Goal: Task Accomplishment & Management: Complete application form

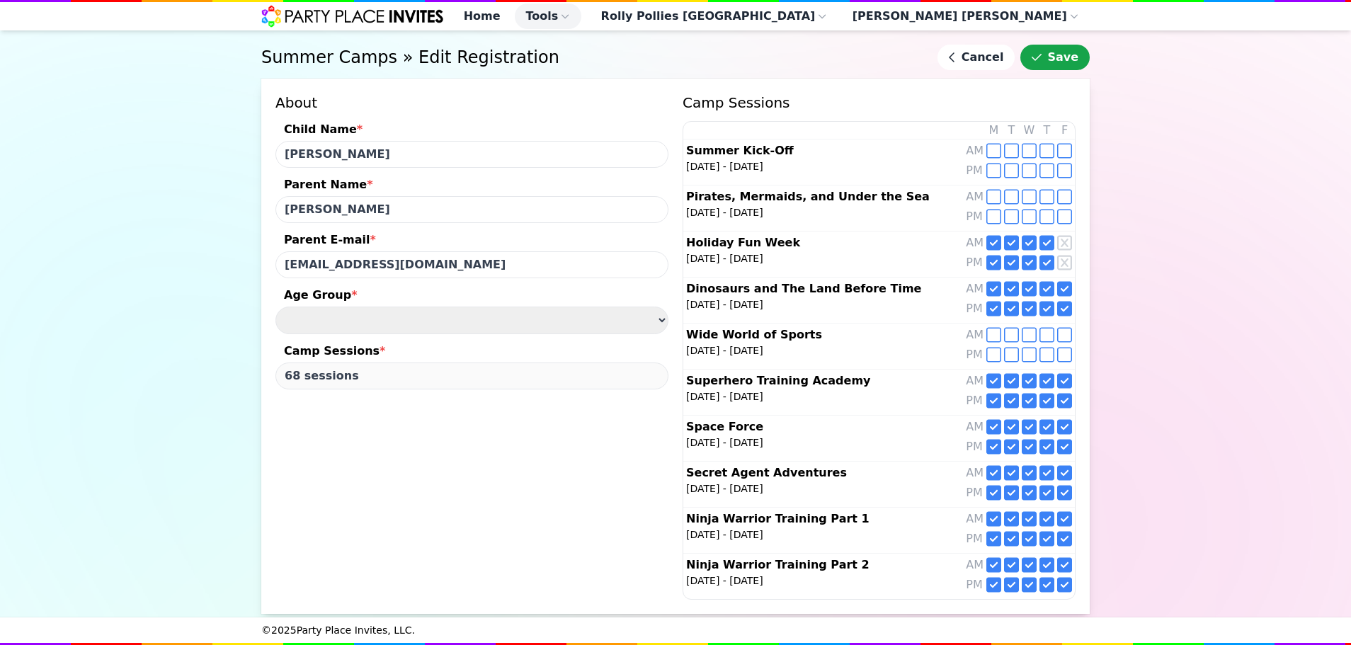
select select "Age [DEMOGRAPHIC_DATA] yrs"
click at [1042, 61] on icon "submit" at bounding box center [1037, 57] width 10 height 7
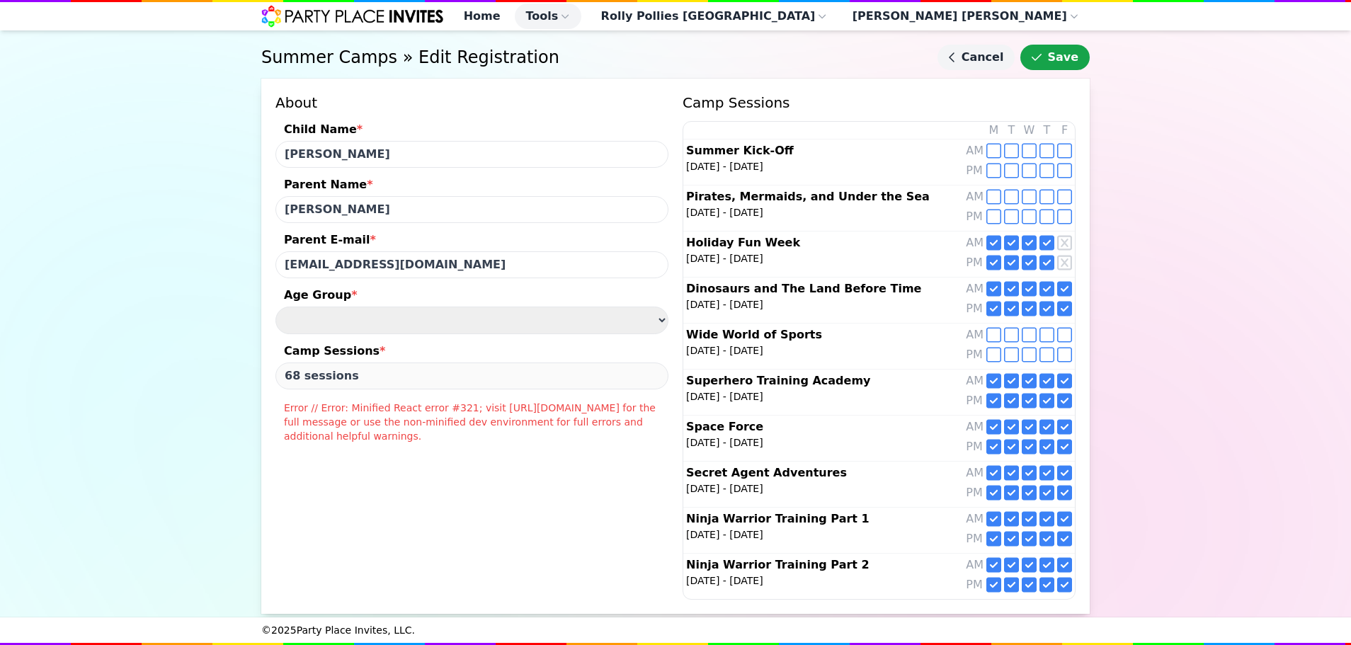
click at [987, 65] on link "Cancel" at bounding box center [977, 57] width 78 height 25
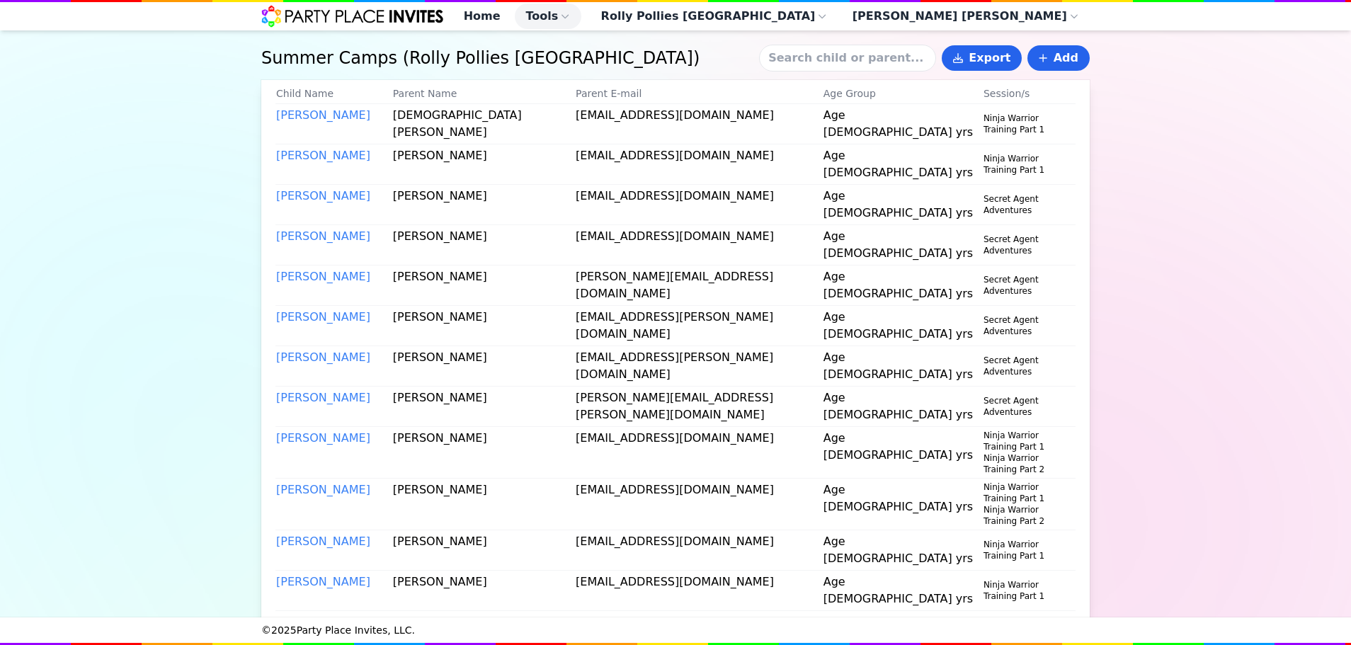
click at [868, 71] on input at bounding box center [847, 58] width 177 height 27
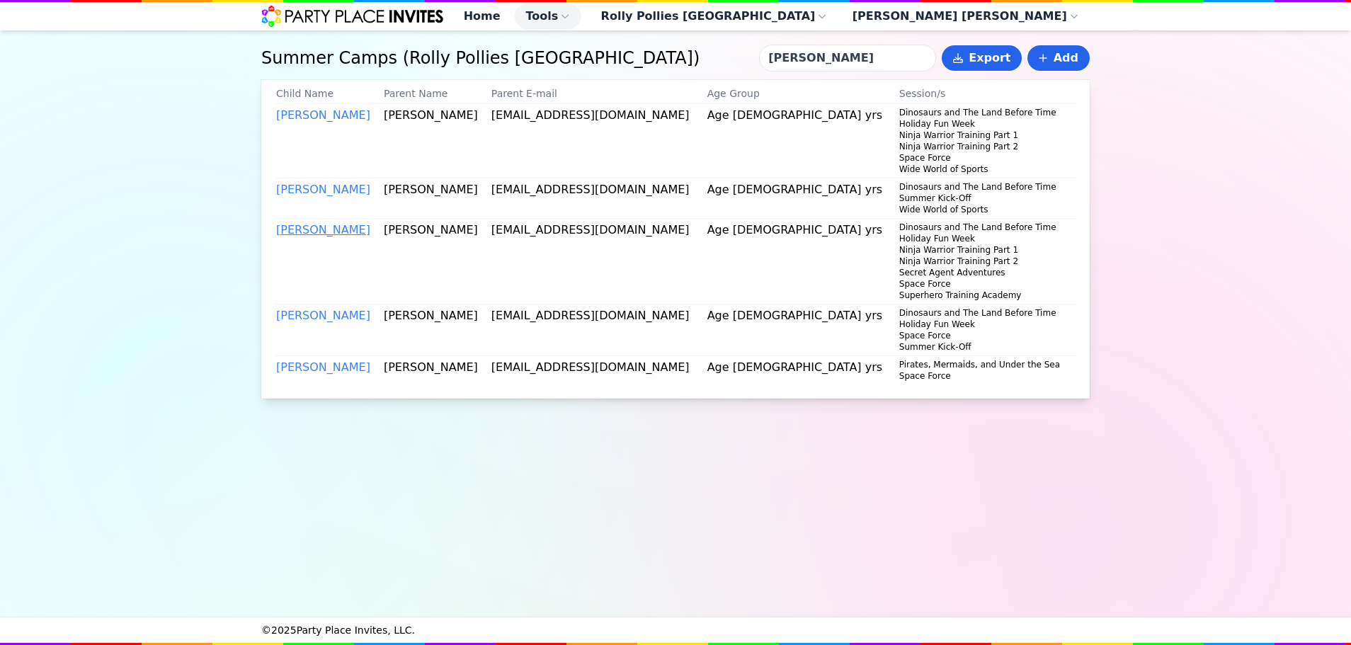
type input "[PERSON_NAME]"
click at [334, 237] on link "[PERSON_NAME]" at bounding box center [323, 229] width 94 height 13
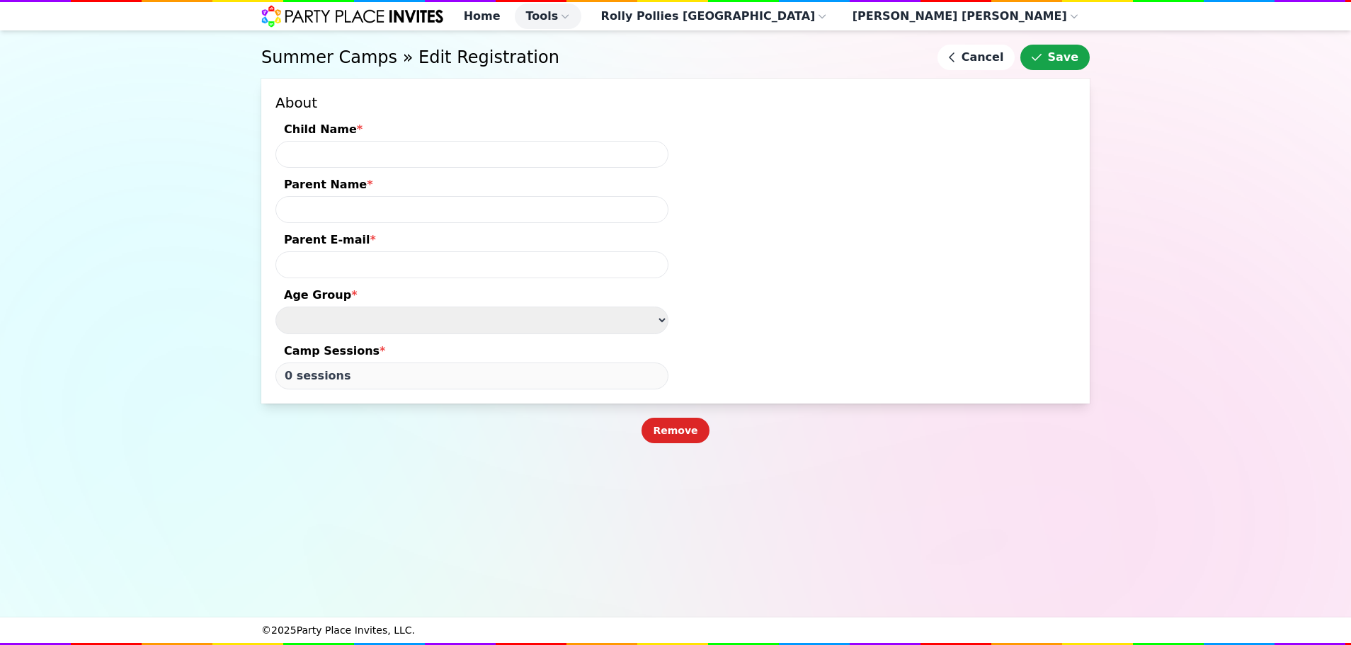
type input "[PERSON_NAME]"
type input "[EMAIL_ADDRESS][DOMAIN_NAME]"
type input "68 sessions"
select select "Age [DEMOGRAPHIC_DATA] yrs"
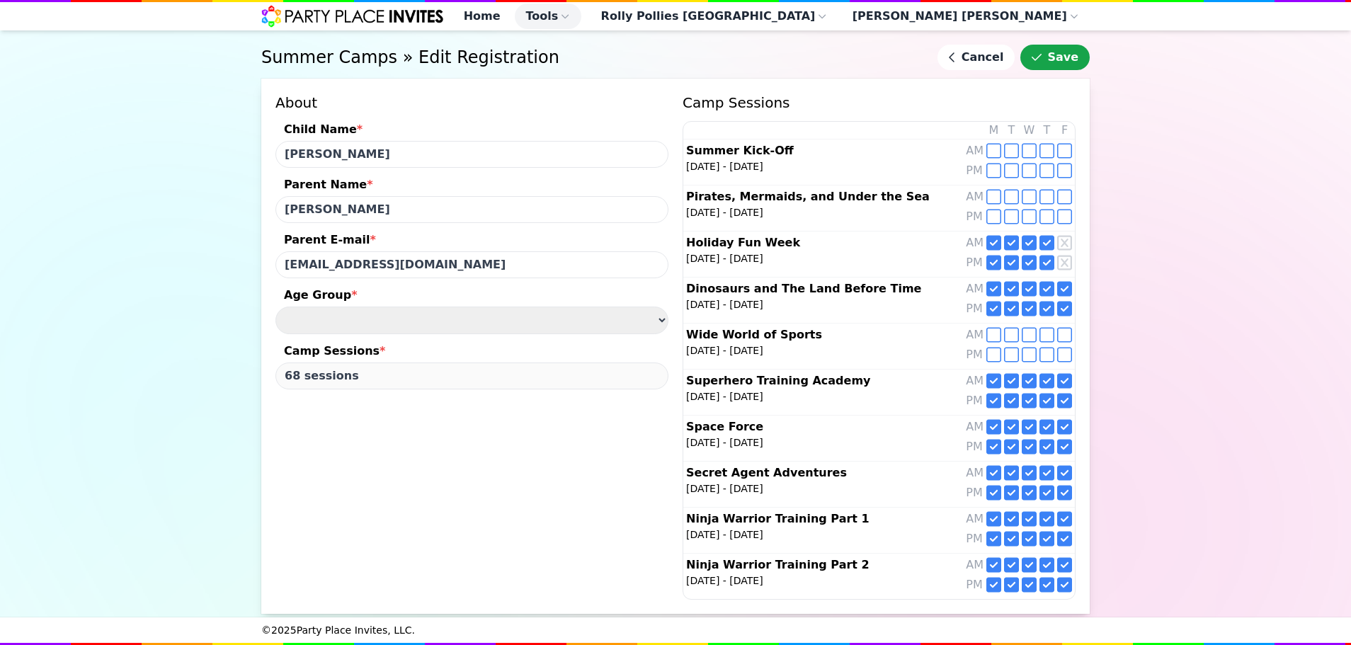
scroll to position [45, 0]
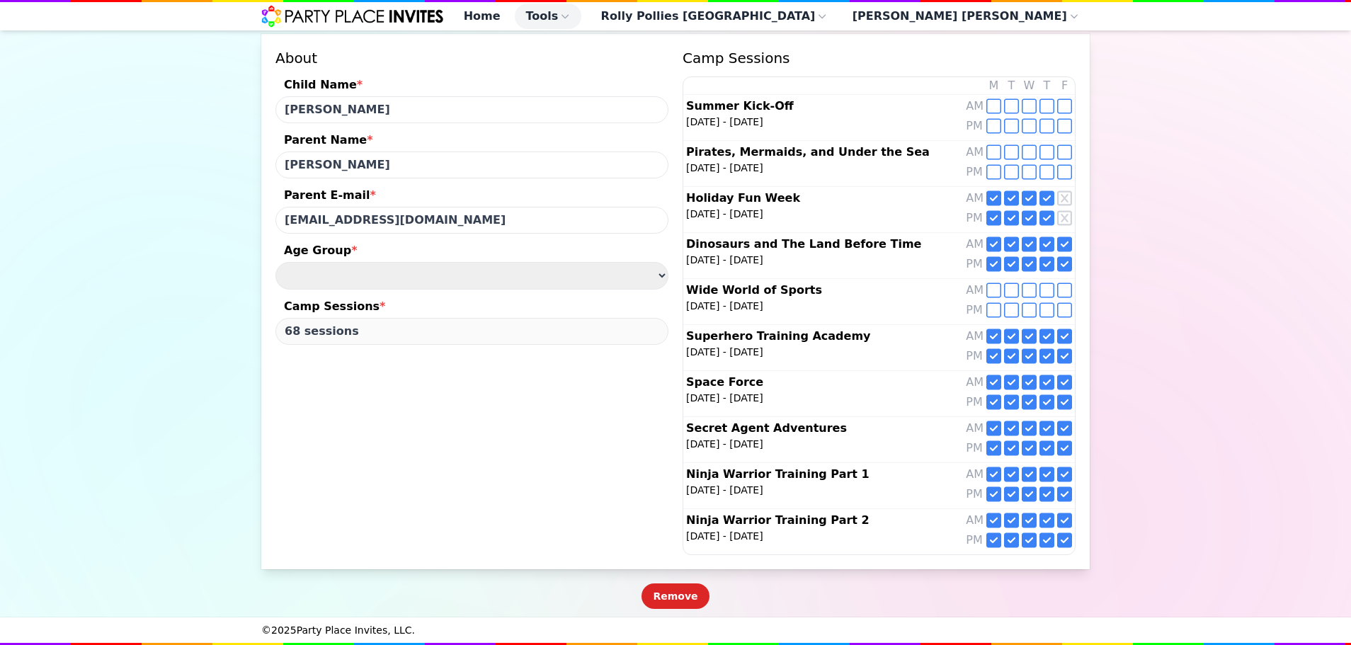
click at [994, 477] on icon at bounding box center [994, 474] width 15 height 15
click at [1009, 473] on icon at bounding box center [1011, 474] width 15 height 17
click at [1025, 477] on icon at bounding box center [1029, 474] width 15 height 15
click at [1043, 474] on icon at bounding box center [1047, 474] width 15 height 15
type input "64 sessions"
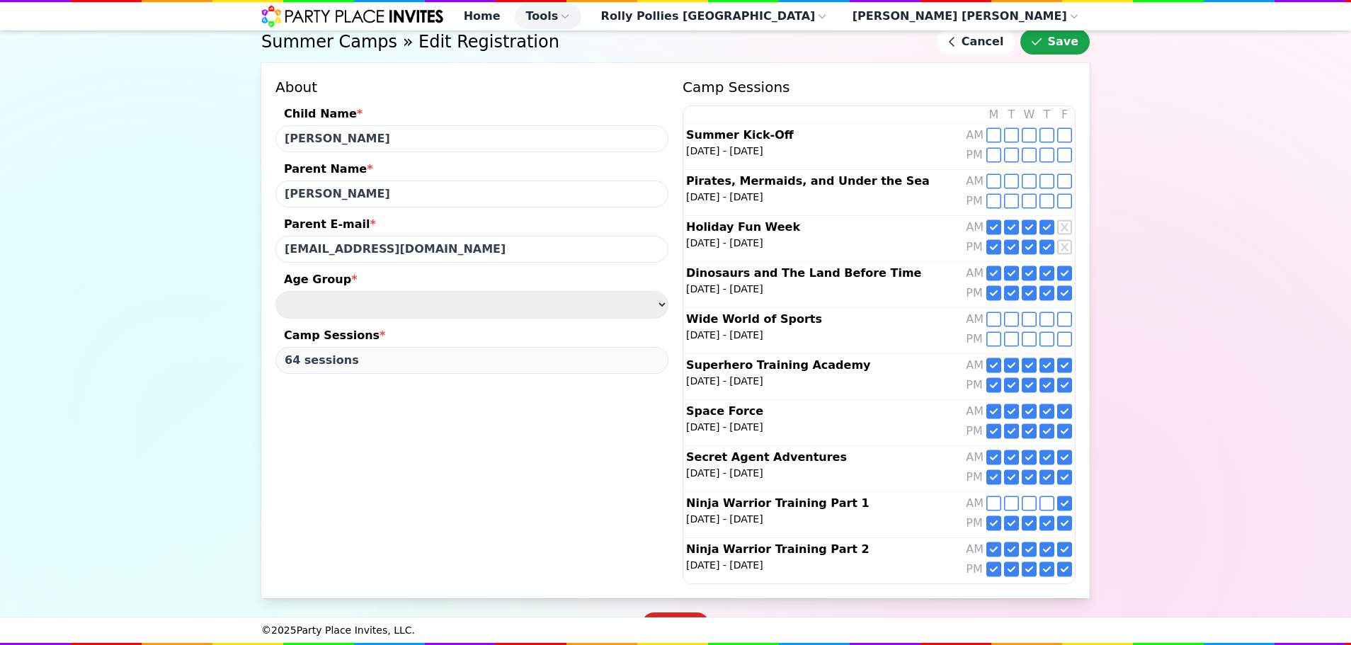
scroll to position [0, 0]
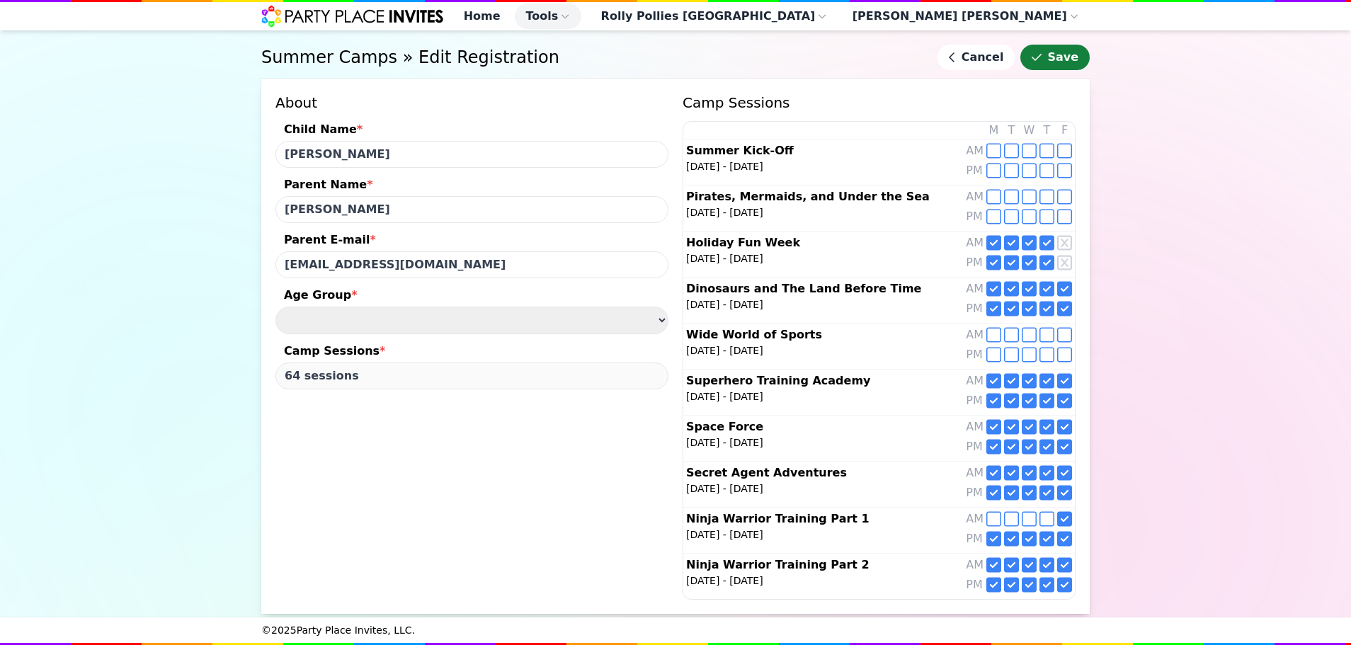
click at [1045, 70] on button "Save" at bounding box center [1055, 57] width 69 height 25
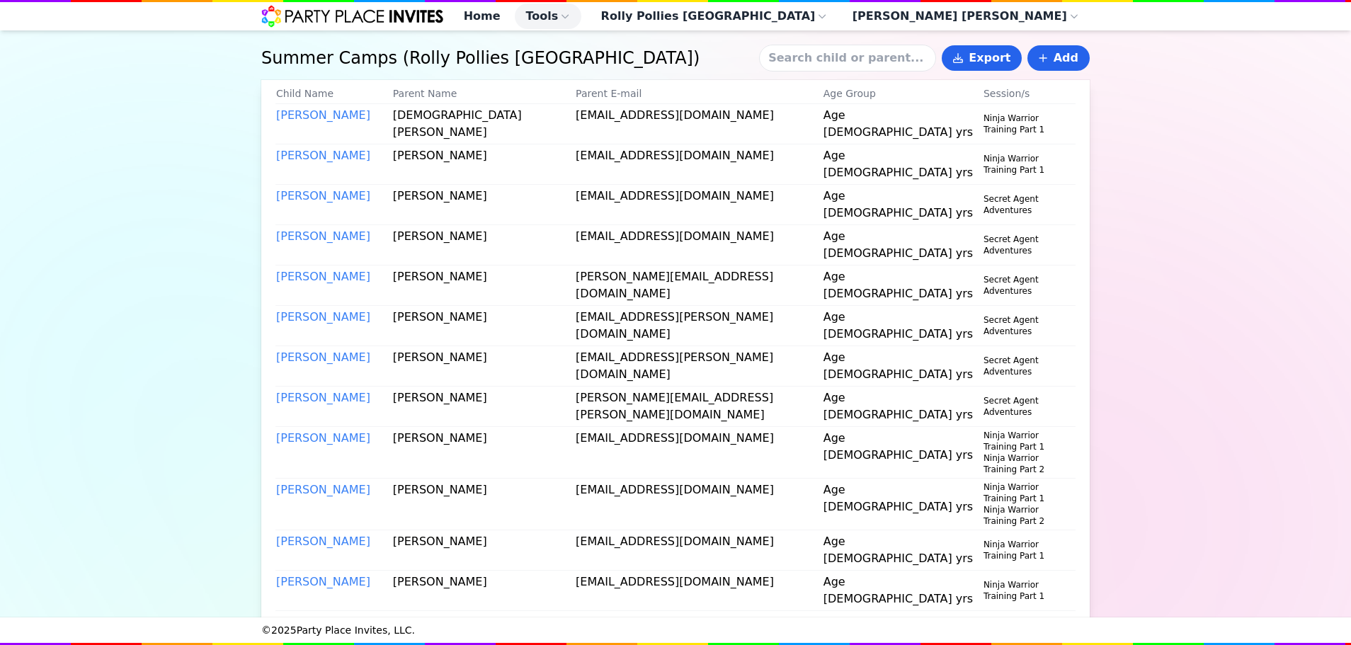
click at [874, 64] on input at bounding box center [847, 58] width 177 height 27
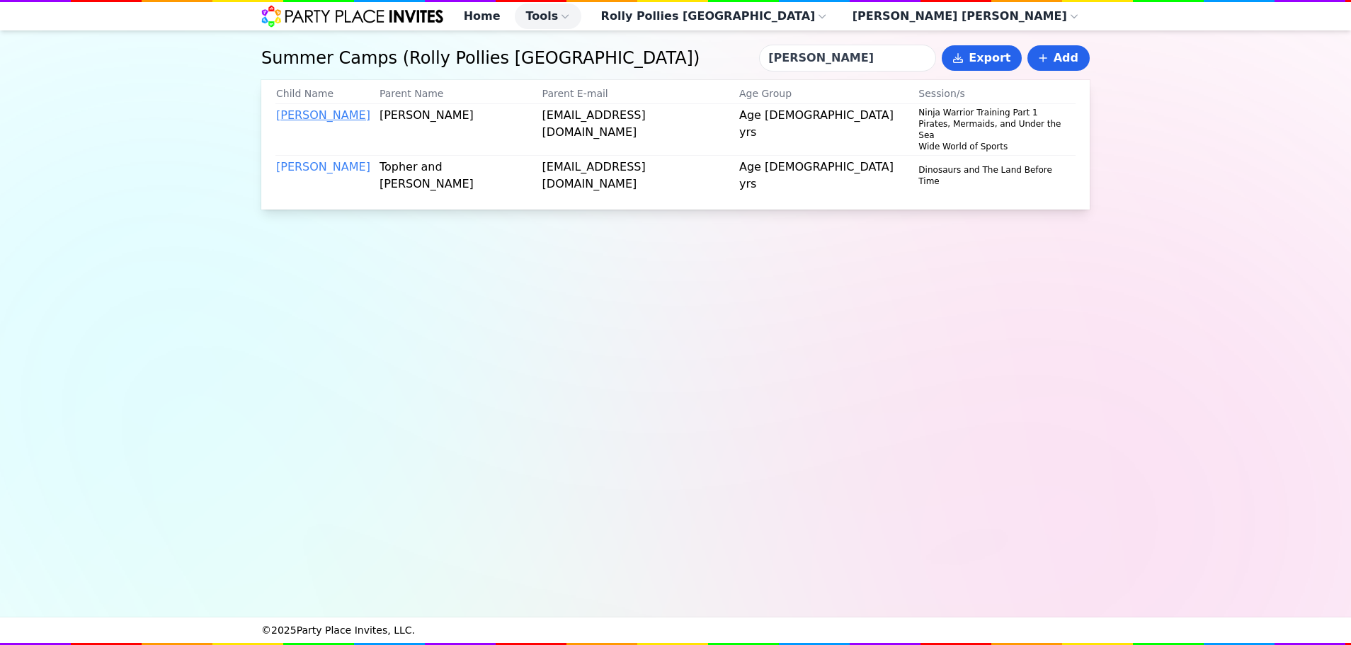
type input "[PERSON_NAME]"
click at [311, 122] on link "[PERSON_NAME]" at bounding box center [323, 114] width 94 height 13
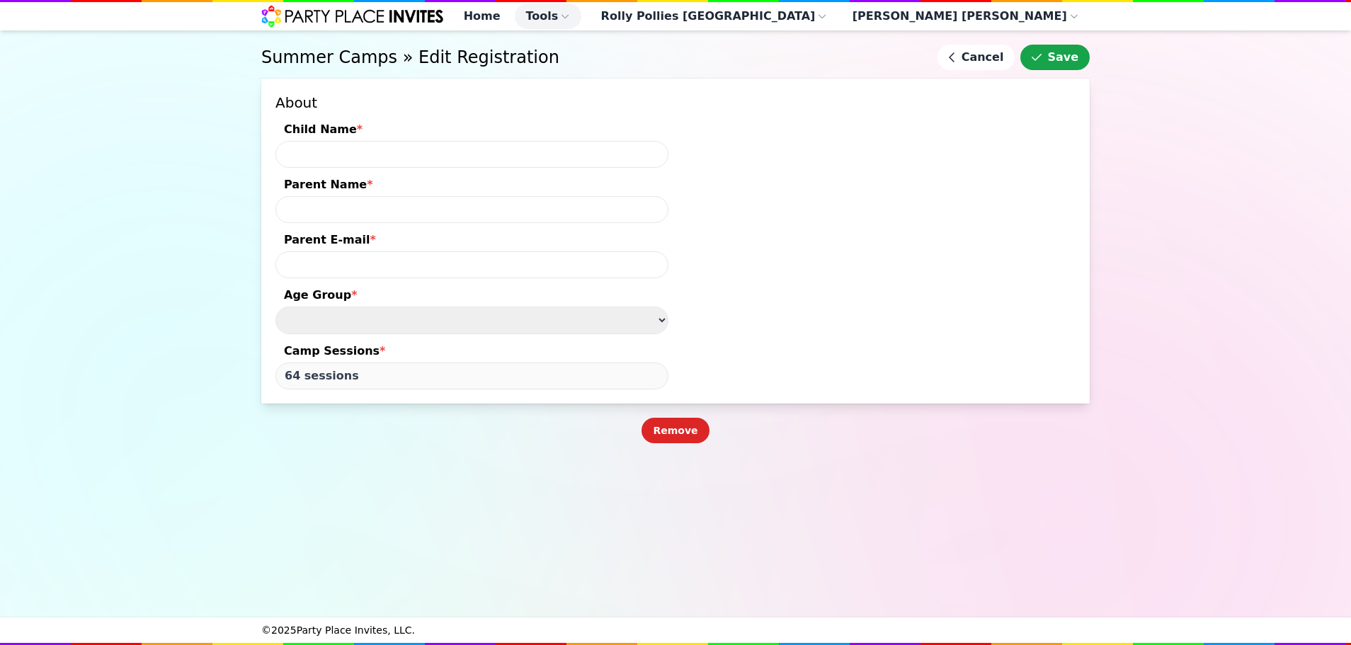
type input "[PERSON_NAME]"
type input "[EMAIL_ADDRESS][DOMAIN_NAME]"
select select "Age [DEMOGRAPHIC_DATA] yrs"
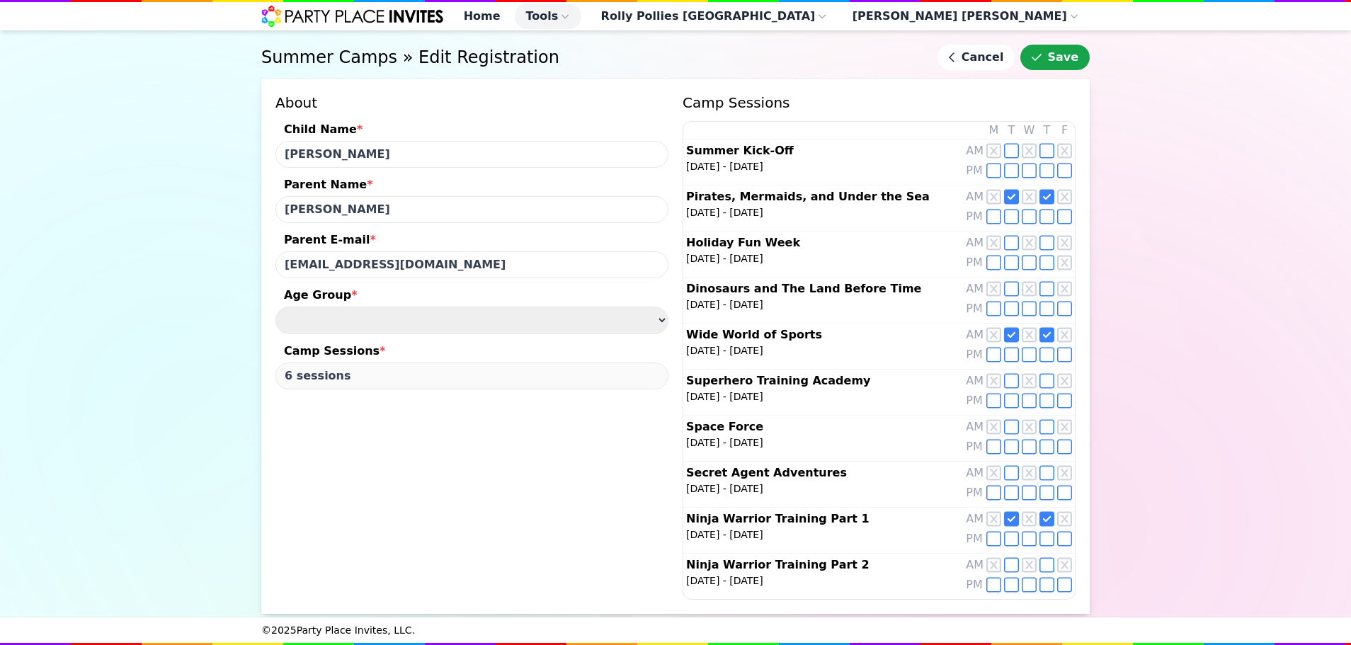
click at [1006, 560] on icon at bounding box center [1011, 565] width 15 height 17
click at [1043, 562] on icon at bounding box center [1047, 565] width 15 height 17
type input "8 sessions"
click at [1031, 51] on form "Summer Camps » Edit Registration Cancel Save About Child Name * [PERSON_NAME] P…" at bounding box center [675, 348] width 829 height 637
click at [1042, 61] on icon "submit" at bounding box center [1037, 57] width 10 height 7
